Goal: Information Seeking & Learning: Learn about a topic

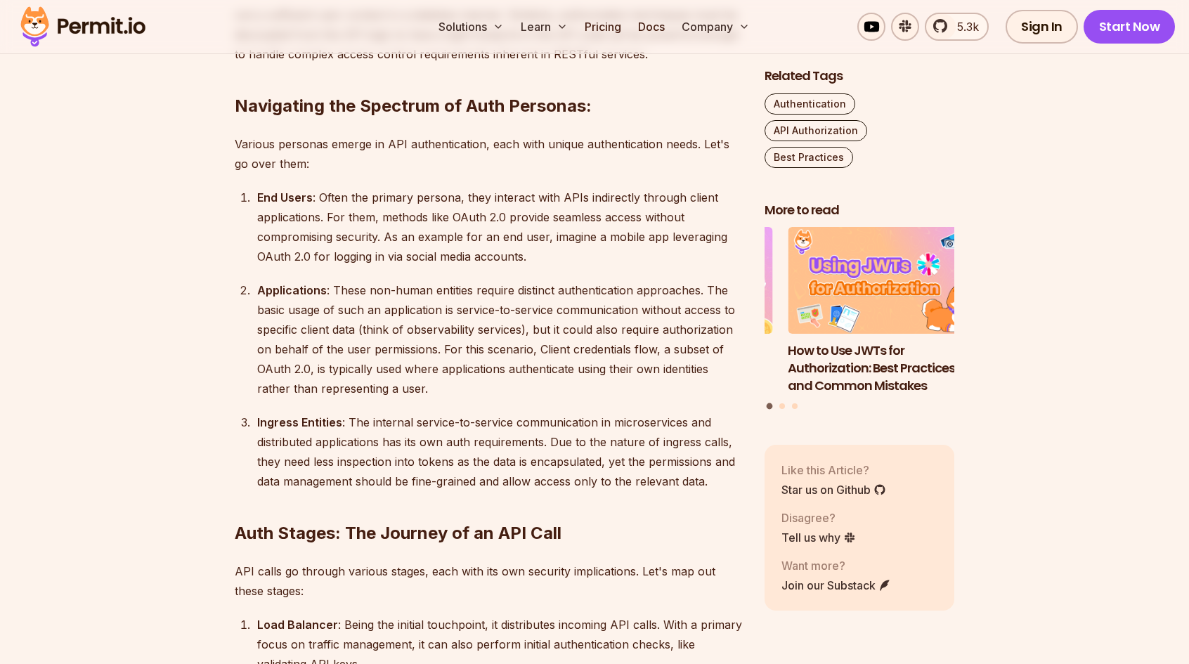
scroll to position [1443, 0]
click at [327, 200] on div "End Users : Often the primary persona, they interact with APIs indirectly throu…" at bounding box center [499, 225] width 485 height 79
drag, startPoint x: 327, startPoint y: 200, endPoint x: 476, endPoint y: 199, distance: 149.0
click at [476, 199] on div "End Users : Often the primary persona, they interact with APIs indirectly throu…" at bounding box center [499, 225] width 485 height 79
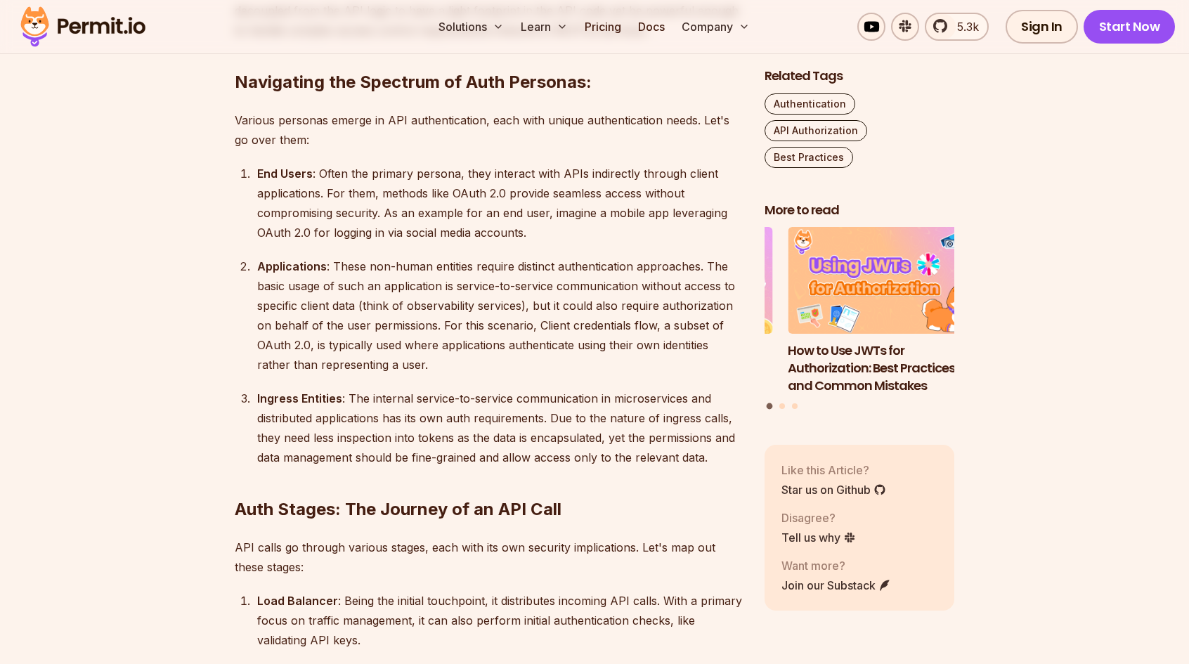
scroll to position [1467, 0]
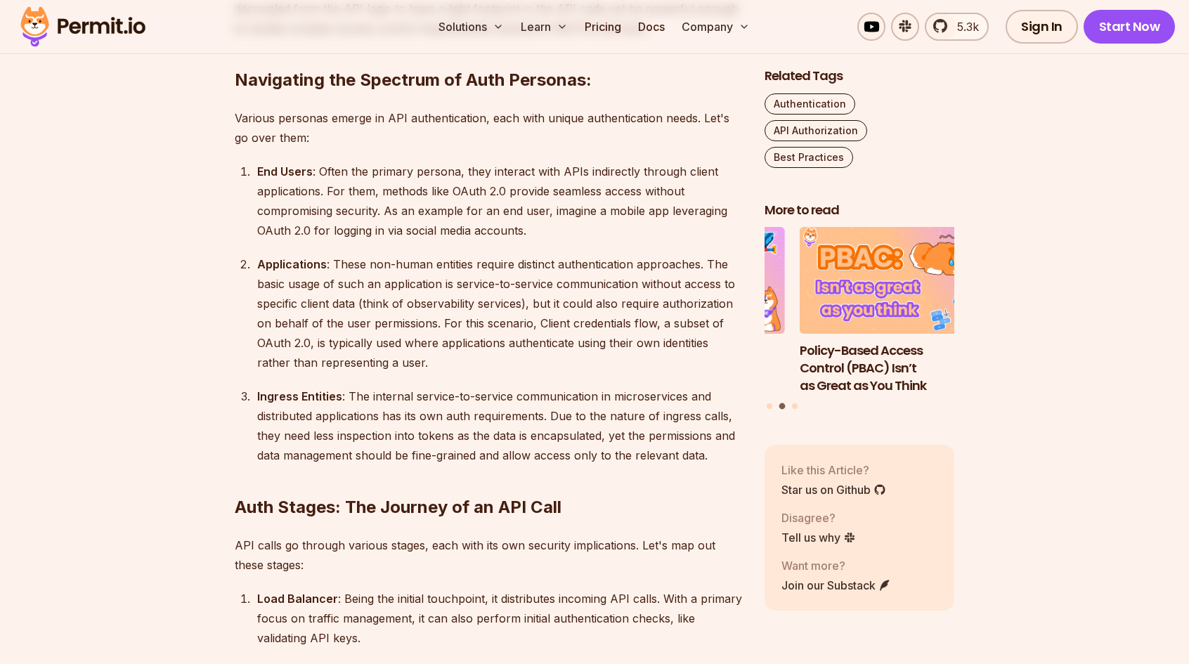
click at [406, 183] on div "End Users : Often the primary persona, they interact with APIs indirectly throu…" at bounding box center [499, 201] width 485 height 79
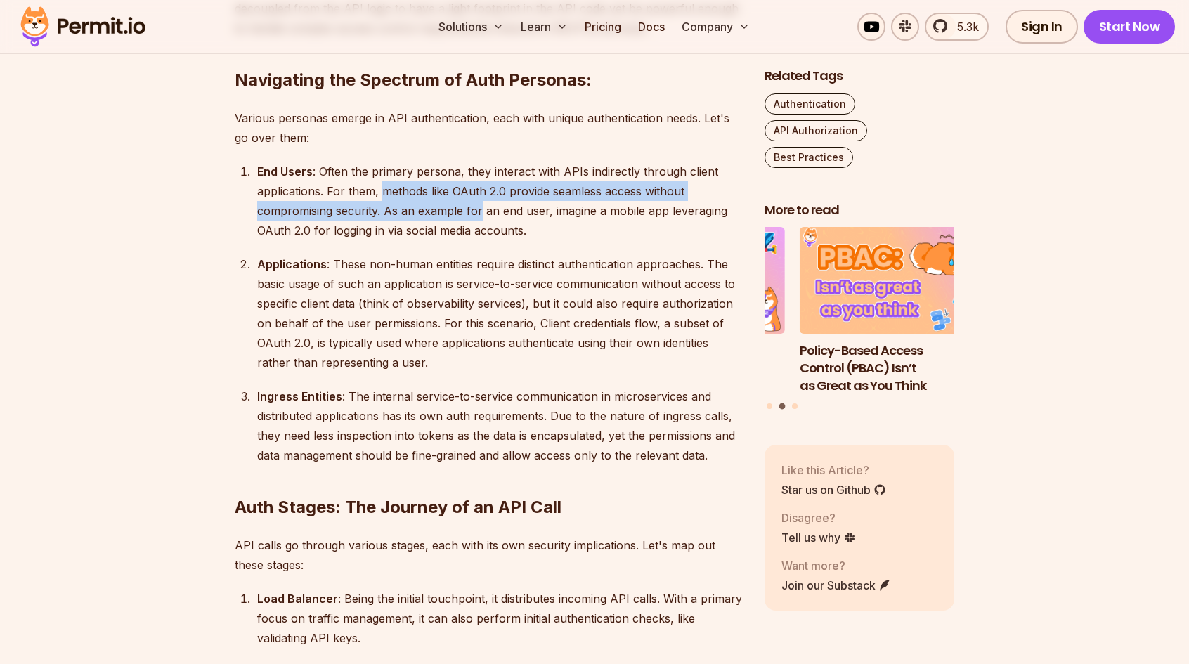
drag, startPoint x: 406, startPoint y: 183, endPoint x: 471, endPoint y: 214, distance: 72.0
click at [471, 214] on div "End Users : Often the primary persona, they interact with APIs indirectly throu…" at bounding box center [499, 201] width 485 height 79
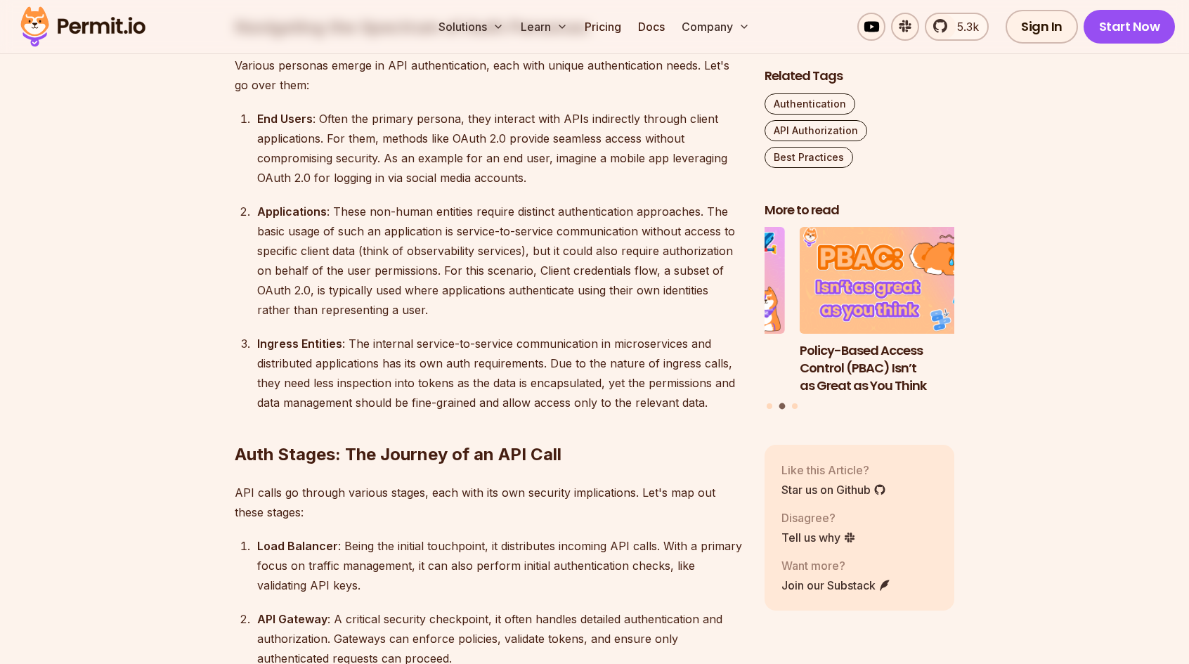
scroll to position [1521, 0]
click at [334, 204] on div "Applications : These non-human entities require distinct authentication approac…" at bounding box center [499, 260] width 485 height 118
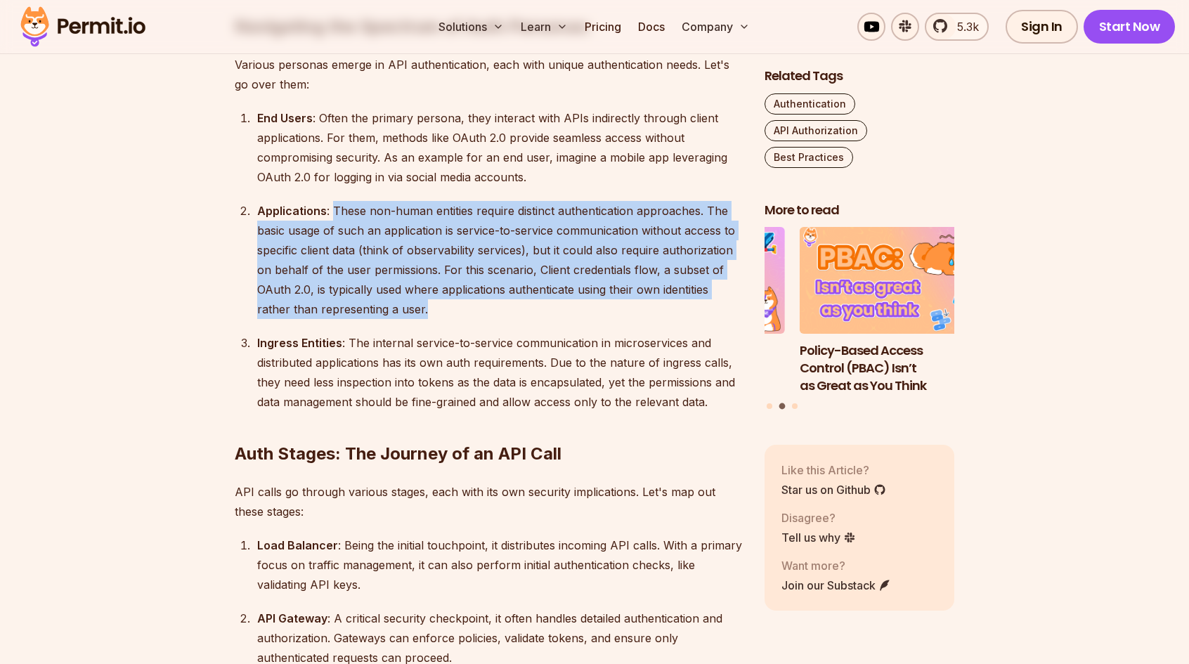
drag, startPoint x: 334, startPoint y: 204, endPoint x: 423, endPoint y: 307, distance: 136.0
click at [423, 307] on div "Applications : These non-human entities require distinct authentication approac…" at bounding box center [499, 260] width 485 height 118
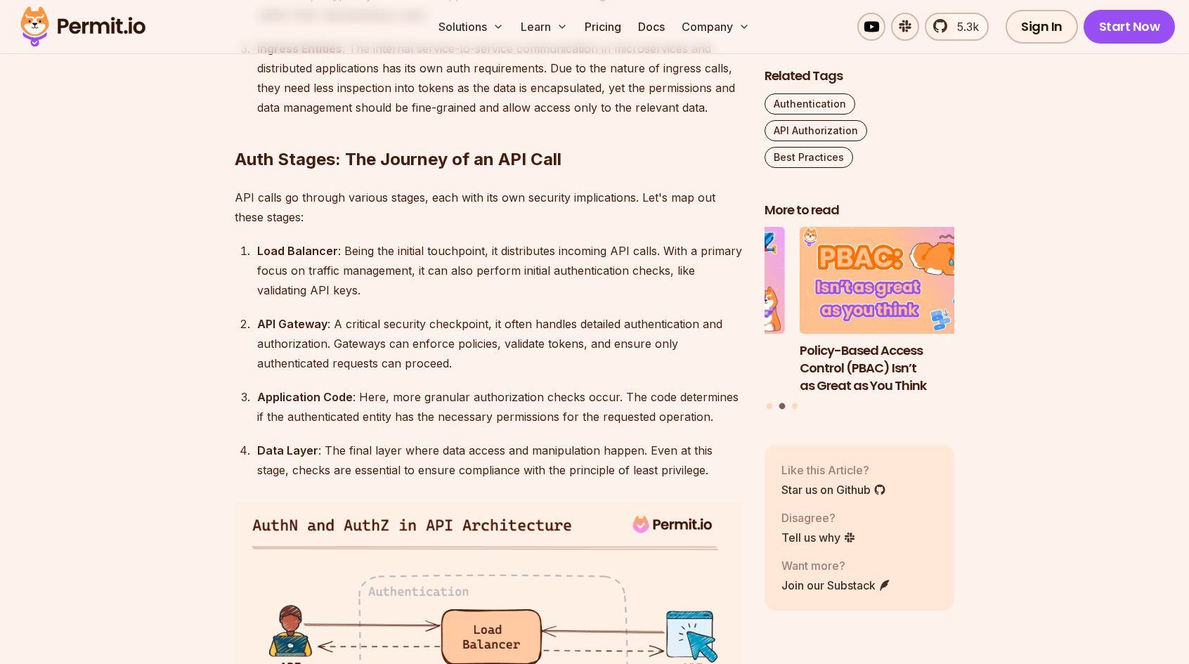
scroll to position [1816, 0]
click at [256, 249] on li "Load Balancer : Being the initial touchpoint, it distributes incoming API calls…" at bounding box center [497, 269] width 489 height 59
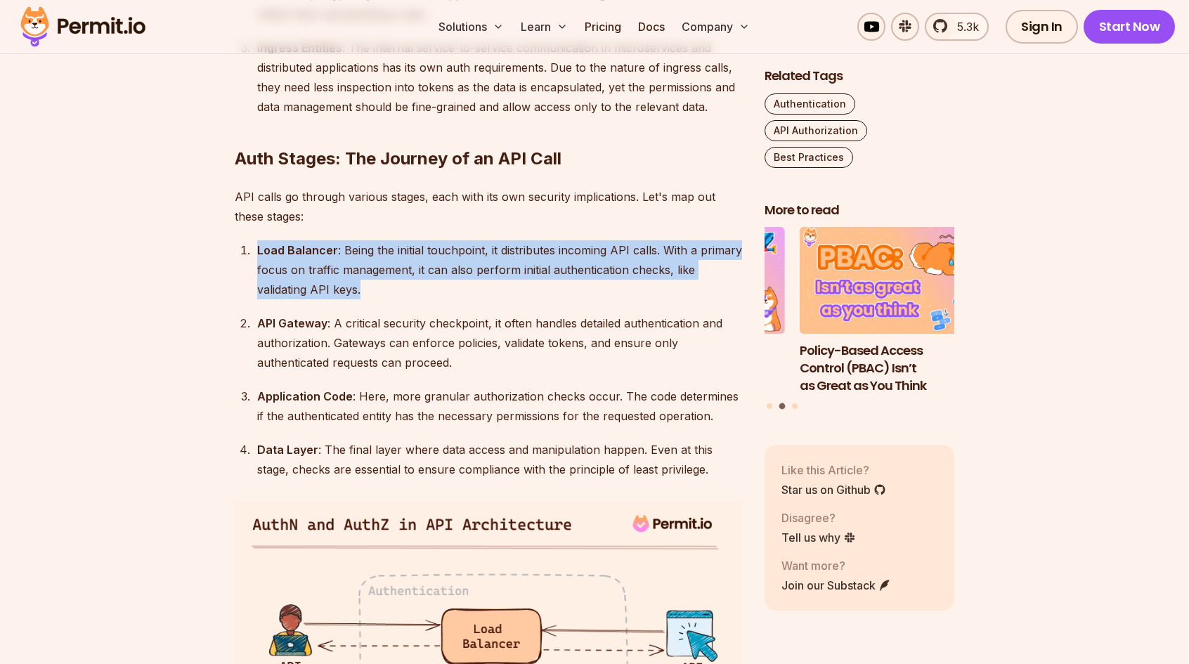
drag, startPoint x: 256, startPoint y: 249, endPoint x: 367, endPoint y: 285, distance: 116.7
click at [367, 285] on li "Load Balancer : Being the initial touchpoint, it distributes incoming API calls…" at bounding box center [497, 269] width 489 height 59
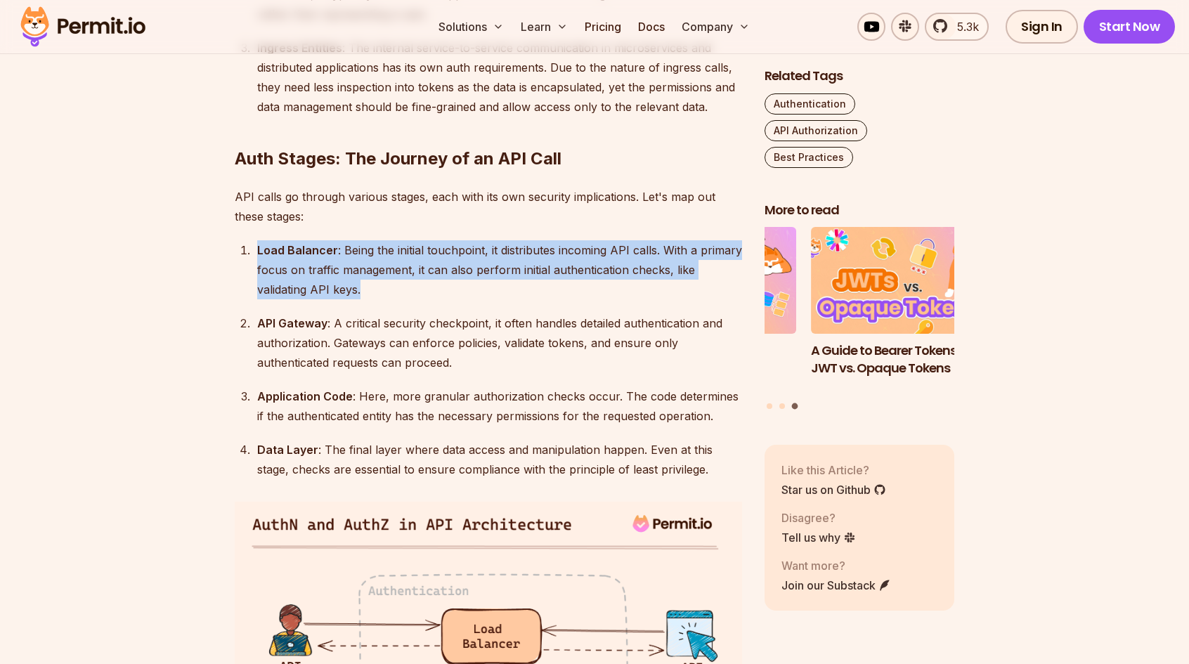
click at [367, 285] on div "Load Balancer : Being the initial touchpoint, it distributes incoming API calls…" at bounding box center [499, 269] width 485 height 59
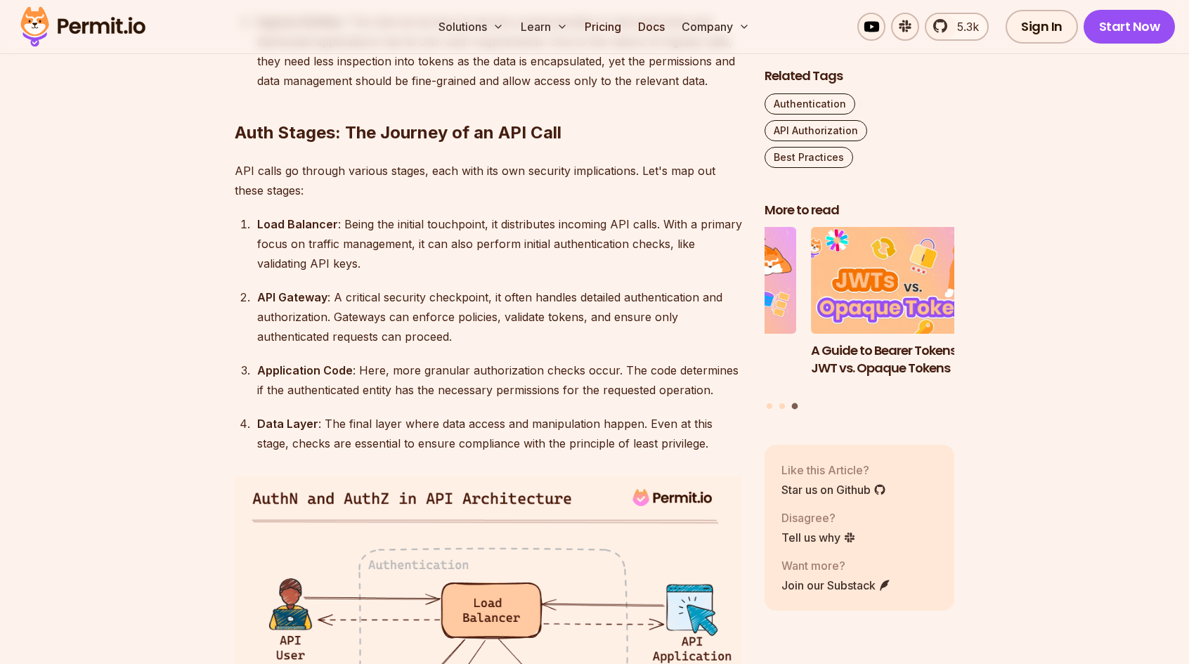
scroll to position [1842, 0]
click at [264, 230] on div "Load Balancer : Being the initial touchpoint, it distributes incoming API calls…" at bounding box center [499, 243] width 485 height 59
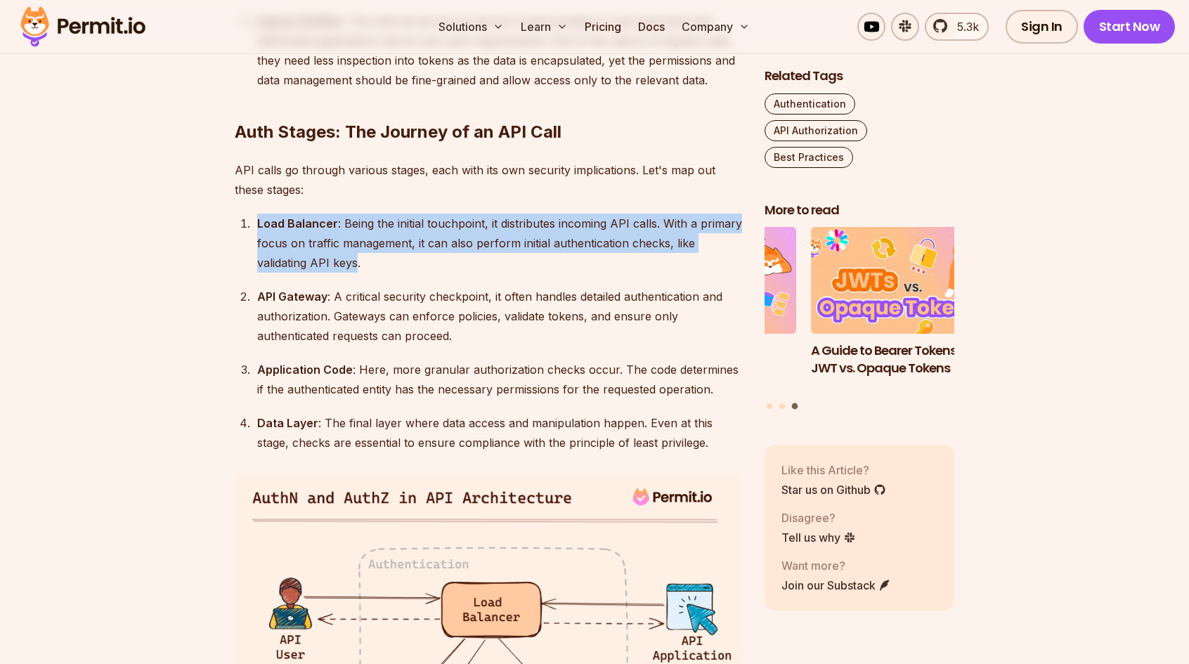
drag, startPoint x: 264, startPoint y: 230, endPoint x: 353, endPoint y: 262, distance: 94.3
click at [353, 262] on div "Load Balancer : Being the initial touchpoint, it distributes incoming API calls…" at bounding box center [499, 243] width 485 height 59
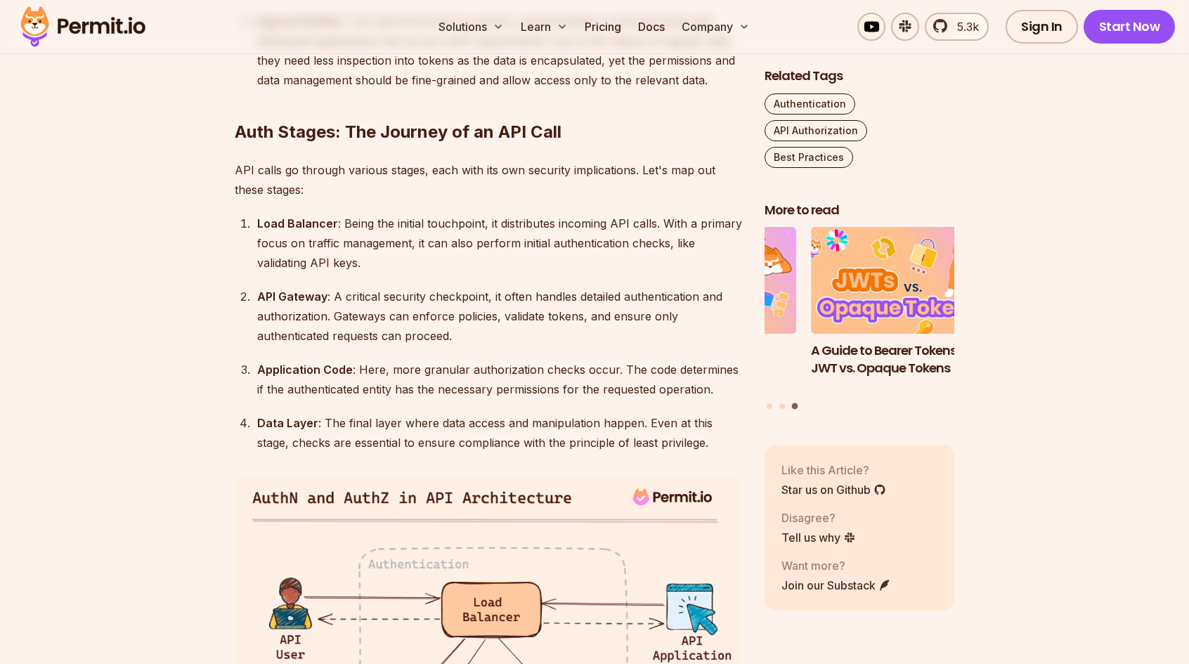
scroll to position [1848, 0]
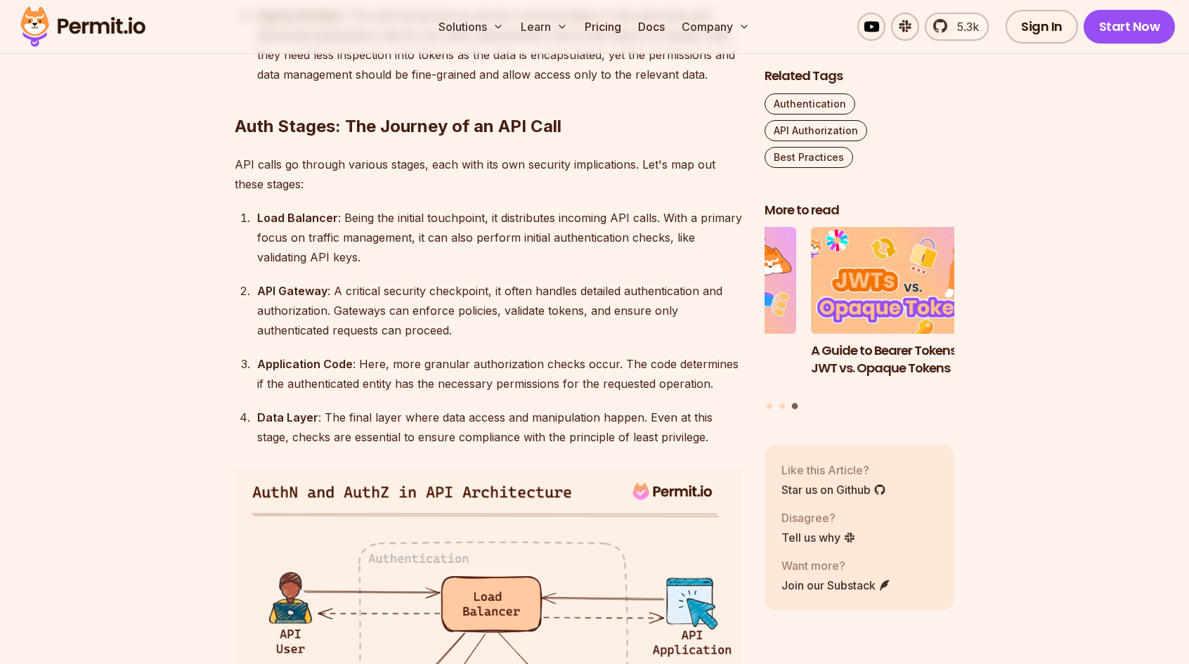
click at [260, 288] on strong "API Gateway" at bounding box center [292, 291] width 70 height 14
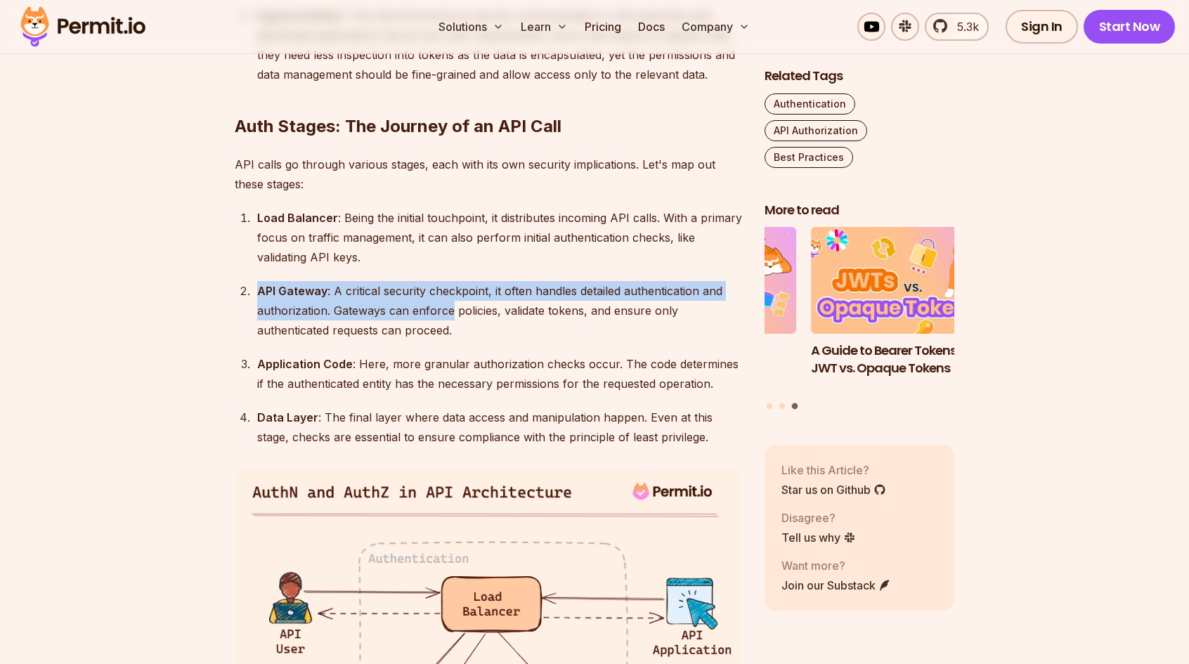
drag, startPoint x: 260, startPoint y: 288, endPoint x: 427, endPoint y: 314, distance: 169.3
click at [427, 314] on div "API Gateway : A critical security checkpoint, it often handles detailed authent…" at bounding box center [499, 310] width 485 height 59
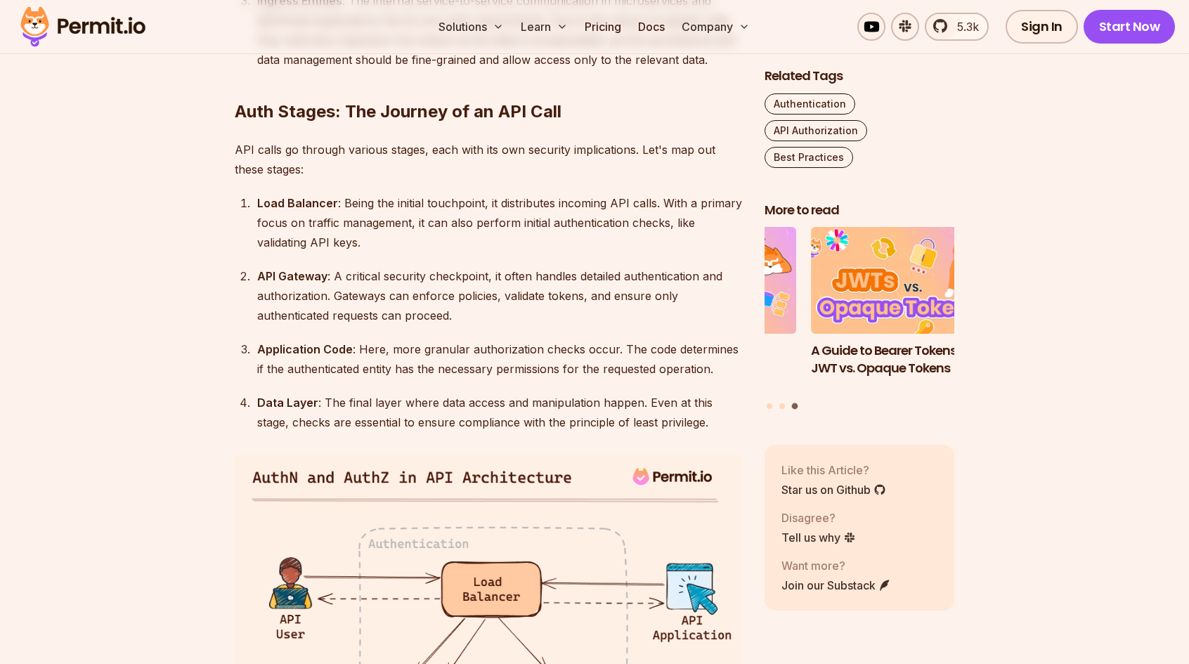
scroll to position [1864, 0]
click at [270, 266] on div "API Gateway : A critical security checkpoint, it often handles detailed authent…" at bounding box center [499, 295] width 485 height 59
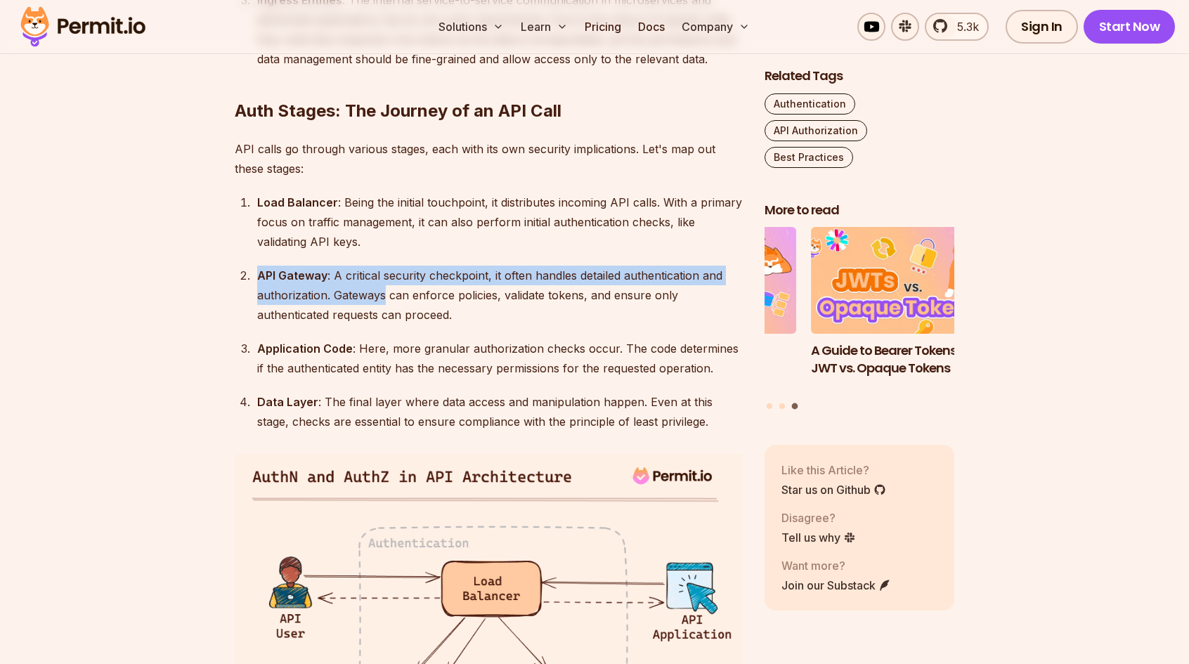
drag, startPoint x: 270, startPoint y: 266, endPoint x: 379, endPoint y: 285, distance: 110.4
click at [379, 285] on div "API Gateway : A critical security checkpoint, it often handles detailed authent…" at bounding box center [499, 295] width 485 height 59
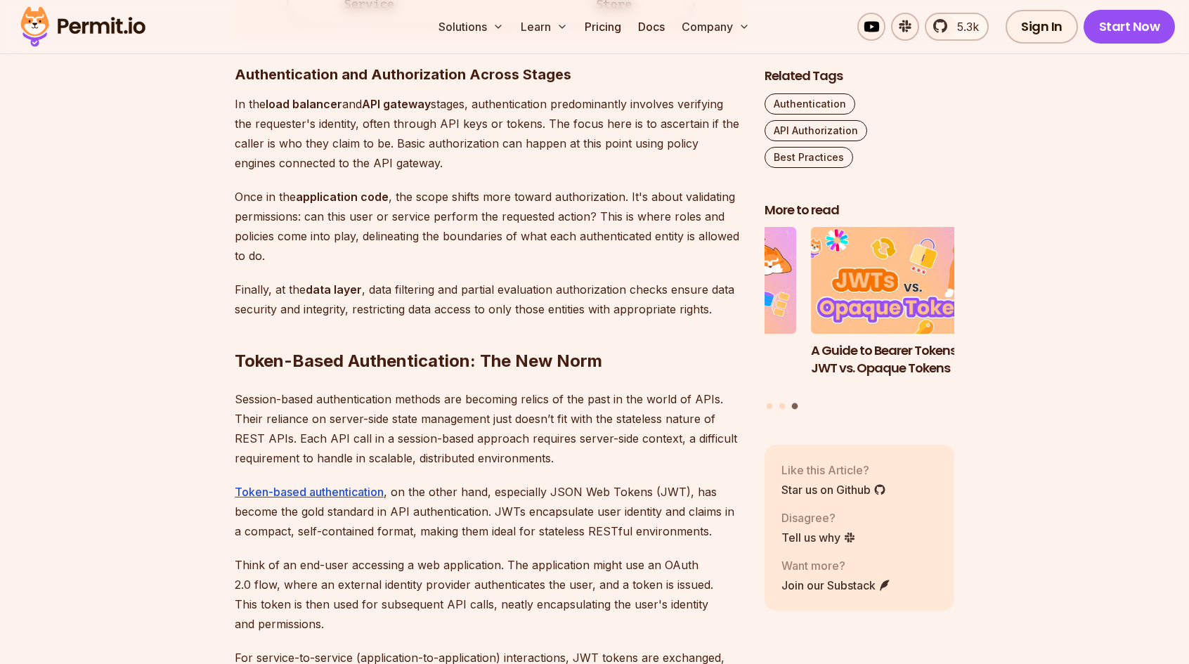
scroll to position [2863, 0]
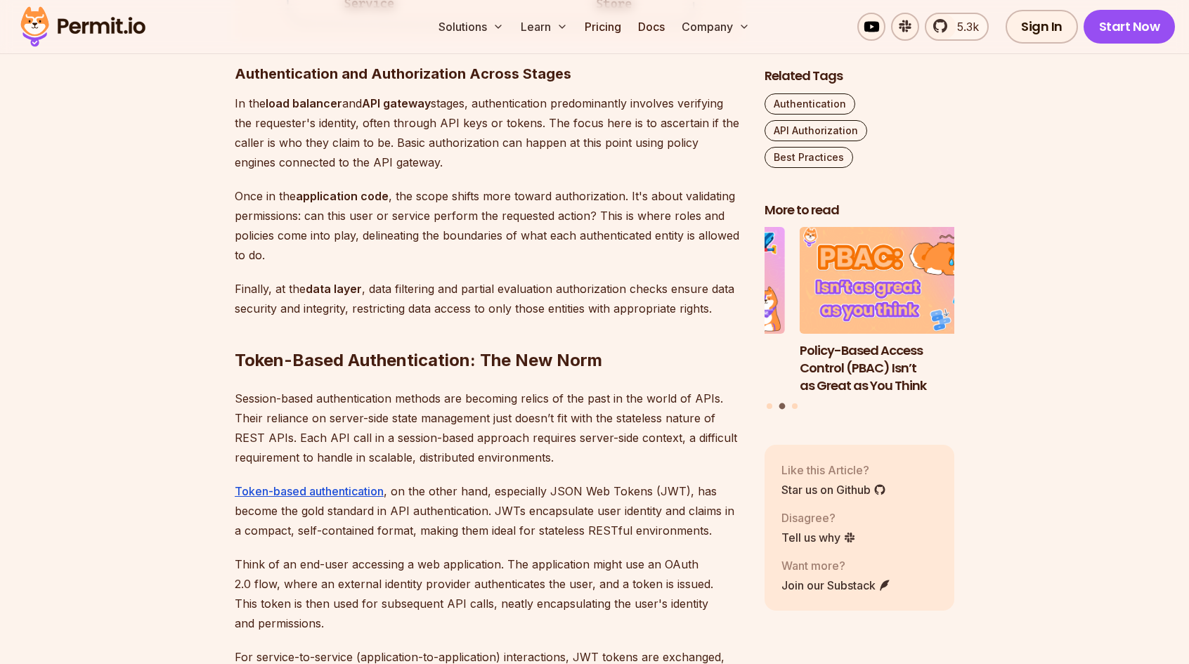
click at [285, 136] on p "In the load balancer and API gateway stages, authentication predominantly invol…" at bounding box center [488, 132] width 507 height 79
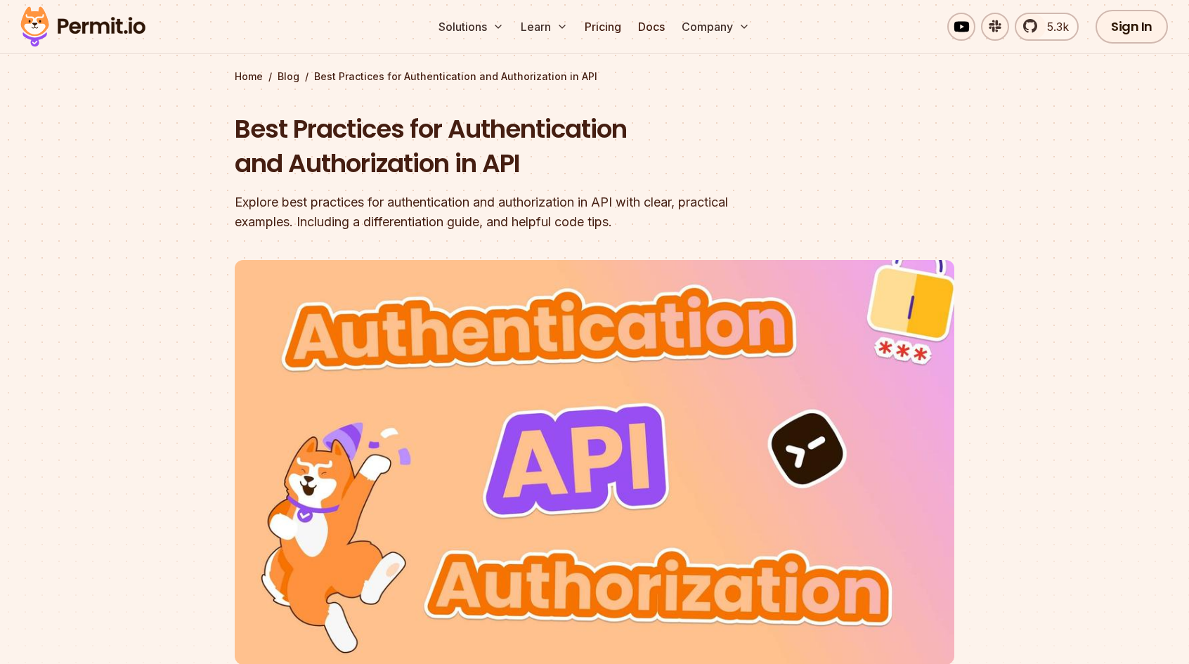
scroll to position [0, 0]
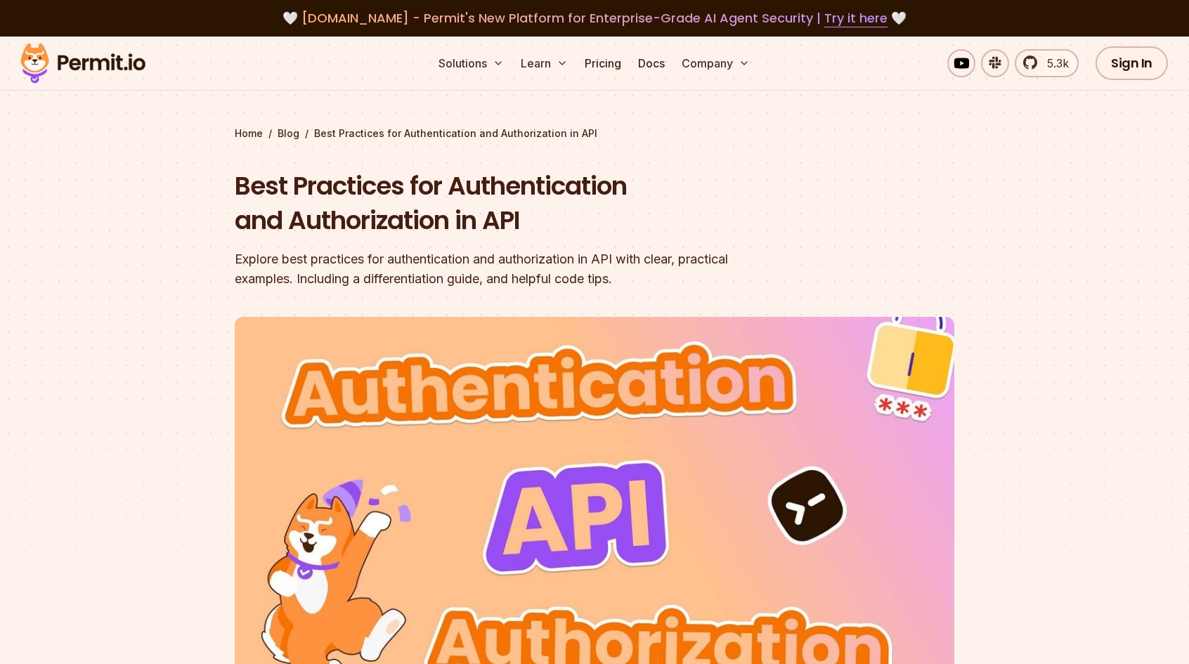
drag, startPoint x: 1109, startPoint y: 1, endPoint x: 870, endPoint y: 248, distance: 343.9
click at [870, 248] on header "Best Practices for Authentication and Authorization in API Explore best practic…" at bounding box center [595, 483] width 720 height 628
